Goal: Transaction & Acquisition: Obtain resource

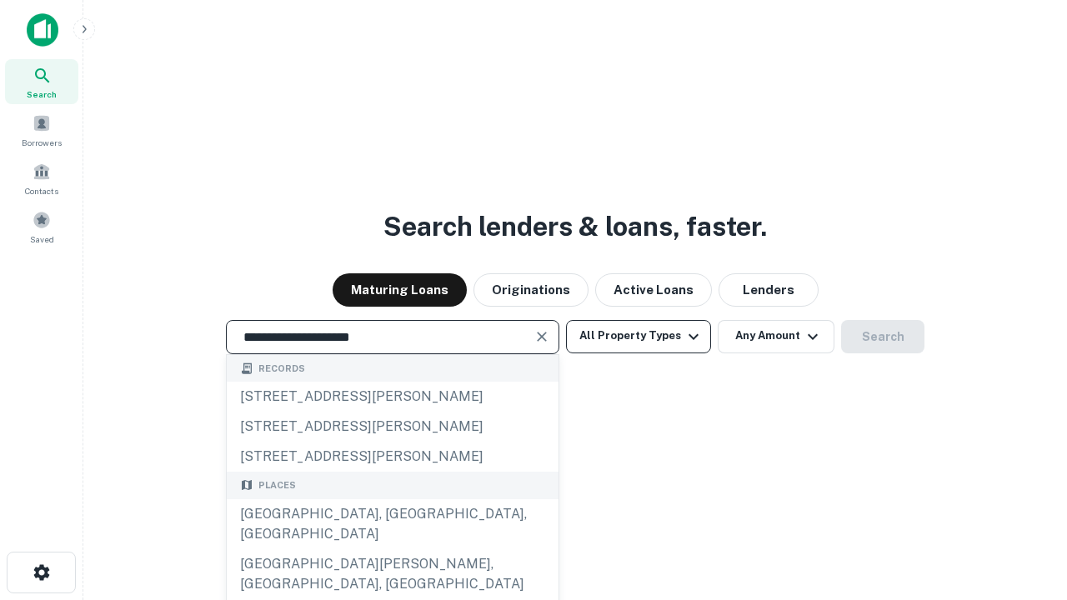
click at [392, 549] on div "[GEOGRAPHIC_DATA], [GEOGRAPHIC_DATA], [GEOGRAPHIC_DATA]" at bounding box center [393, 524] width 332 height 50
type input "**********"
click at [638, 336] on button "All Property Types" at bounding box center [638, 336] width 145 height 33
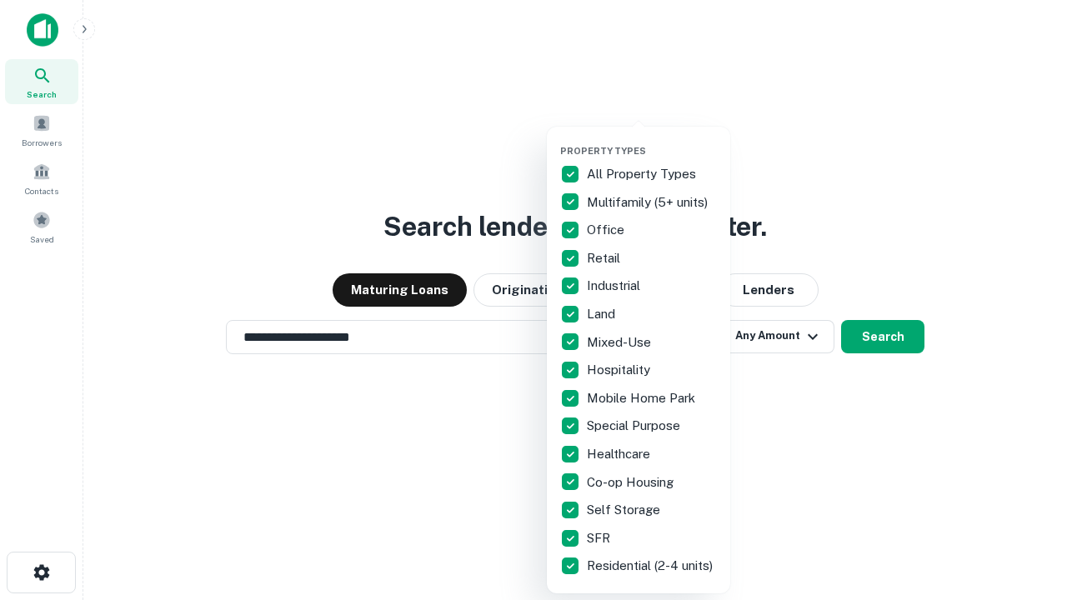
click at [652, 140] on button "button" at bounding box center [651, 140] width 183 height 1
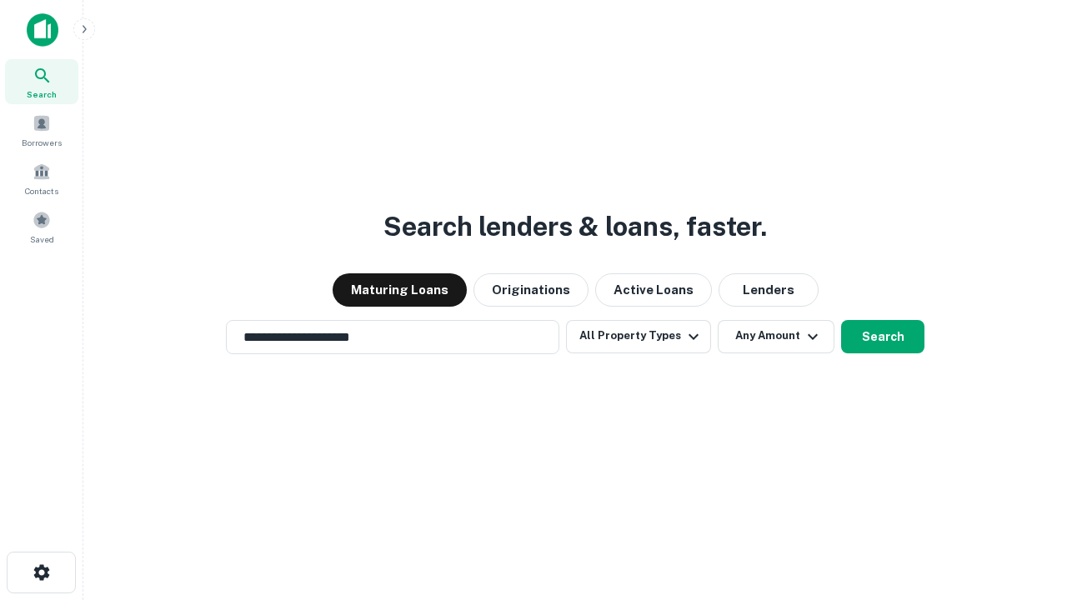
scroll to position [26, 0]
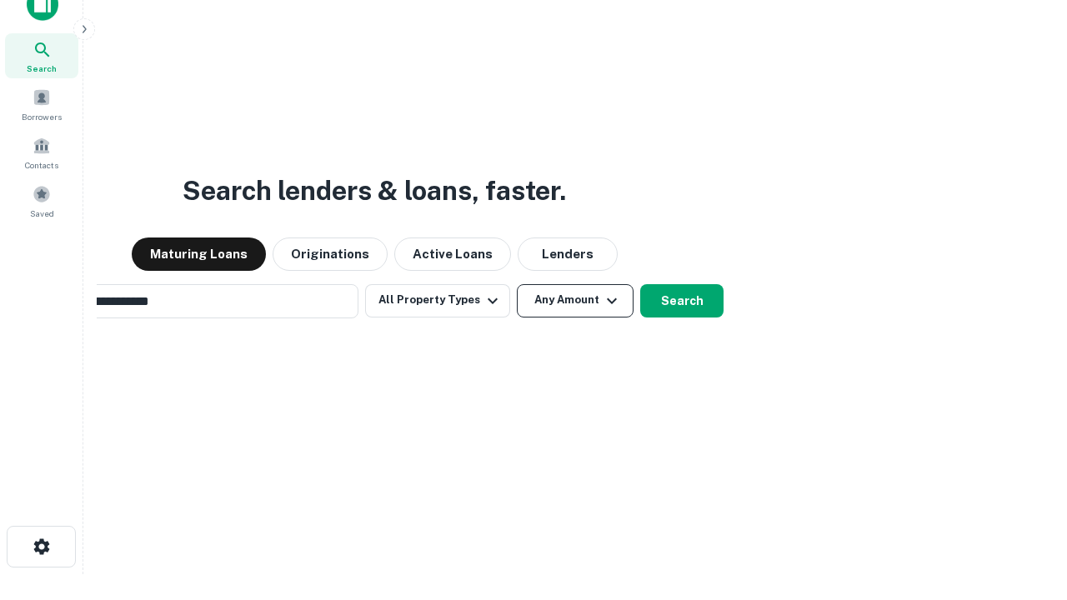
click at [517, 284] on button "Any Amount" at bounding box center [575, 300] width 117 height 33
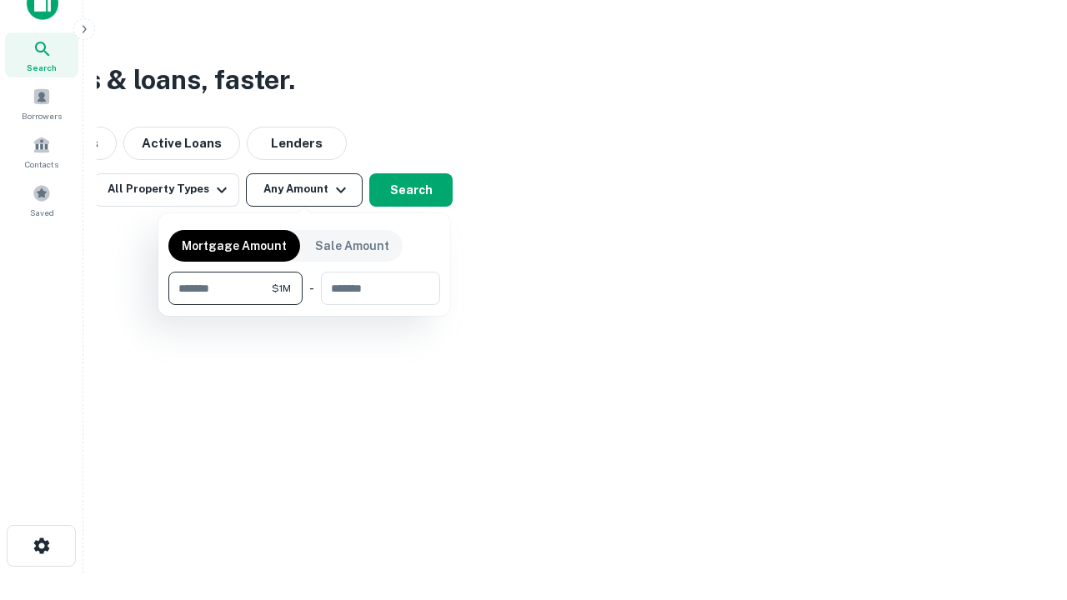
type input "*******"
click at [304, 305] on button "button" at bounding box center [304, 305] width 272 height 1
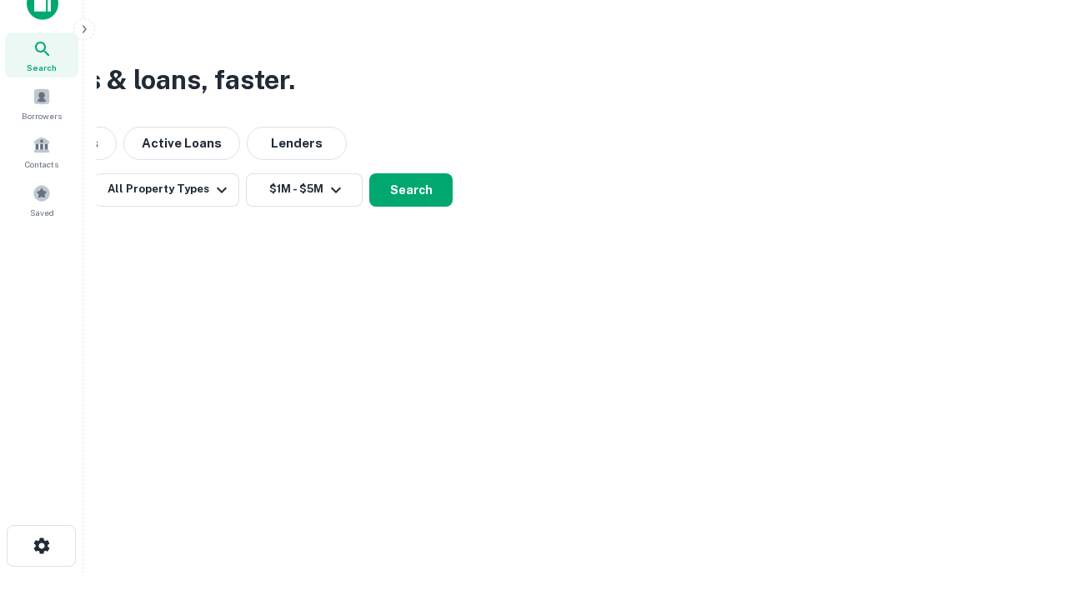
scroll to position [26, 0]
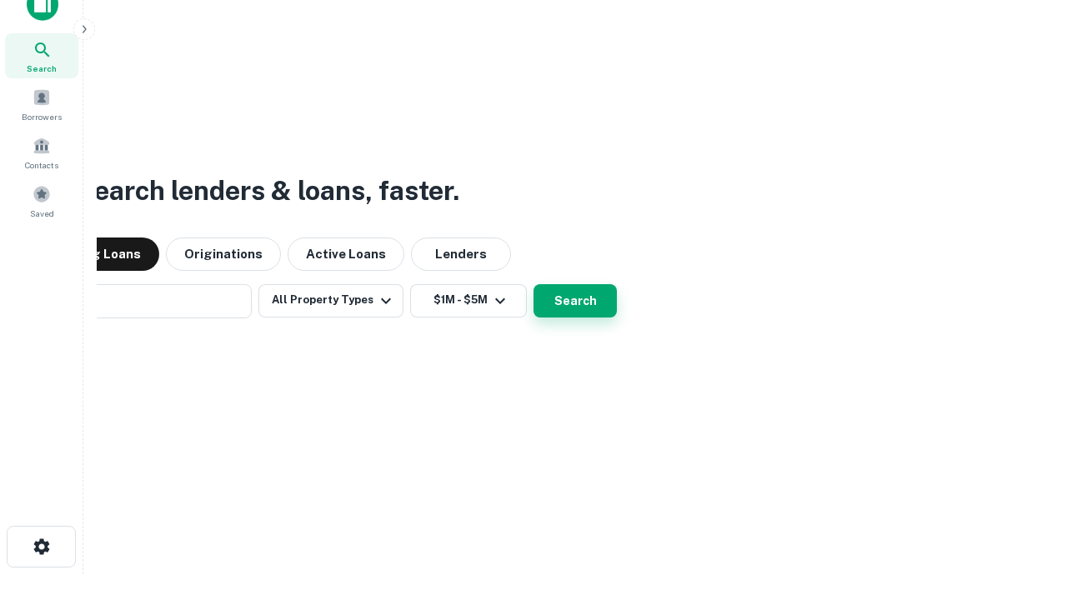
click at [533, 284] on button "Search" at bounding box center [574, 300] width 83 height 33
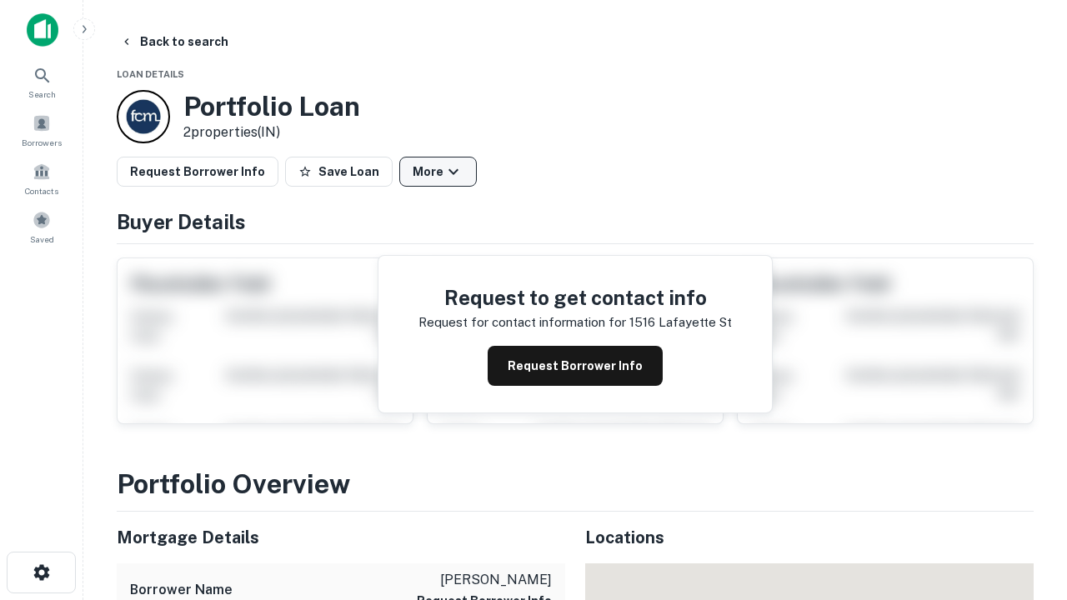
click at [438, 172] on button "More" at bounding box center [438, 172] width 78 height 30
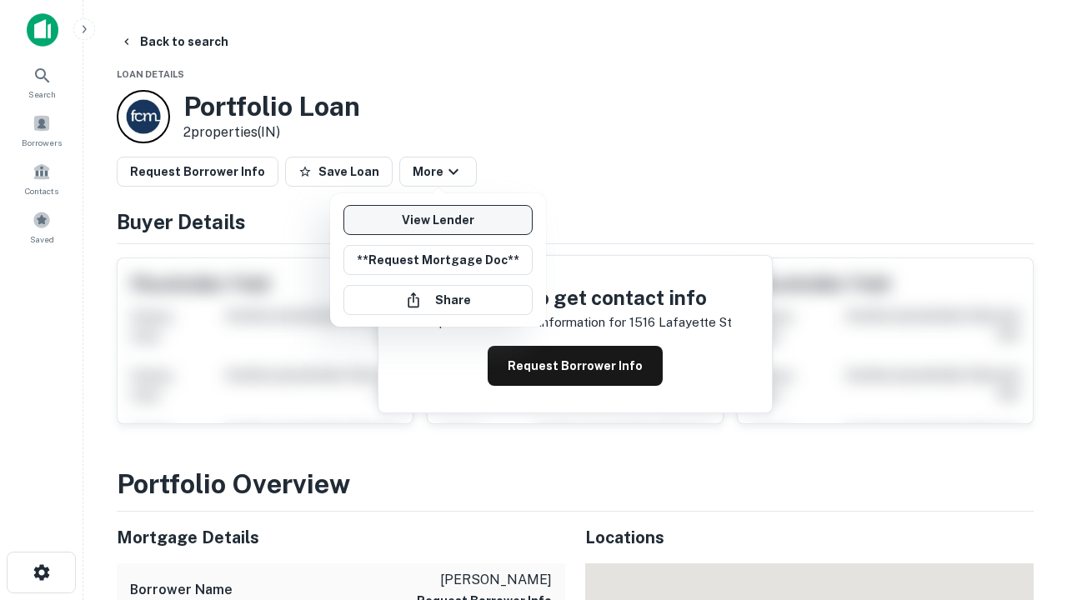
click at [438, 220] on link "View Lender" at bounding box center [437, 220] width 189 height 30
